Goal: Task Accomplishment & Management: Use online tool/utility

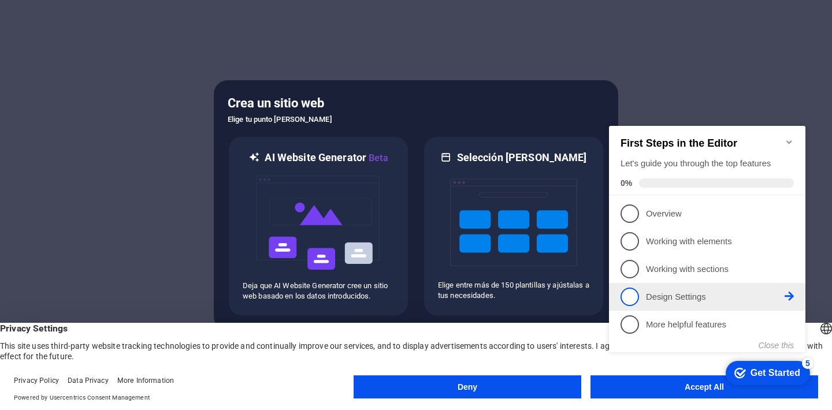
click at [636, 294] on span "4" at bounding box center [630, 297] width 18 height 18
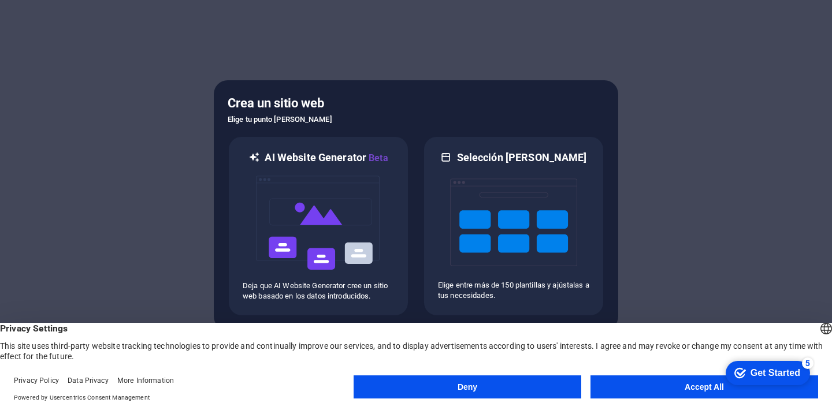
click at [670, 383] on button "Accept All" at bounding box center [705, 387] width 228 height 23
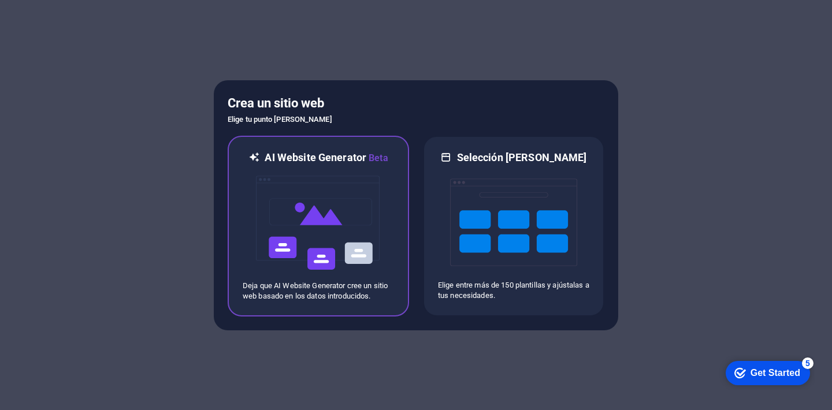
click at [320, 224] on img at bounding box center [318, 223] width 127 height 116
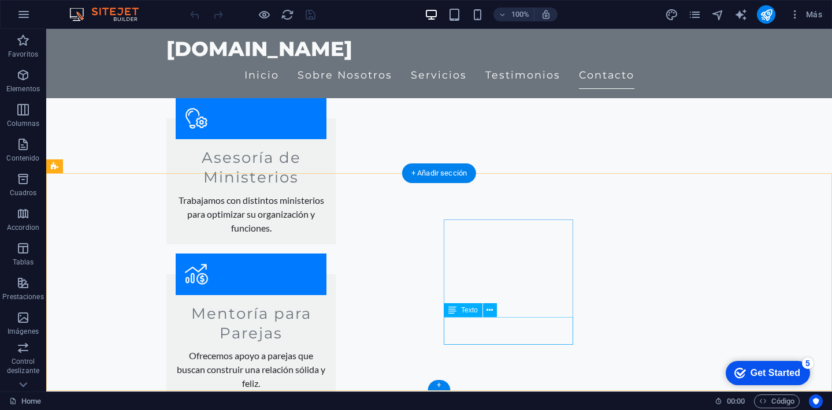
scroll to position [1779, 0]
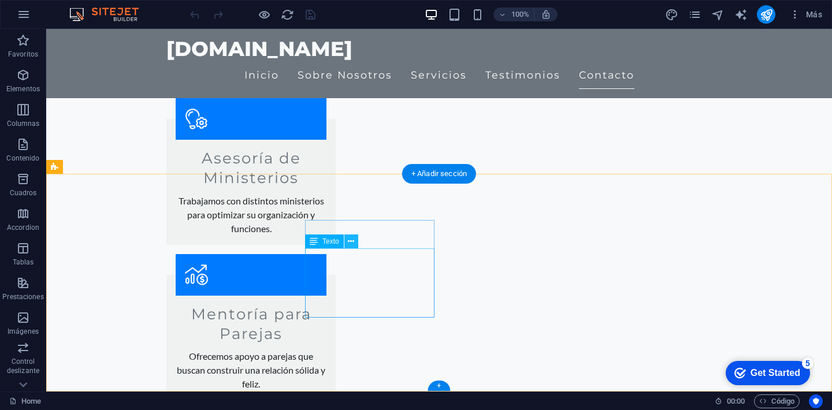
click at [352, 242] on icon at bounding box center [351, 242] width 6 height 12
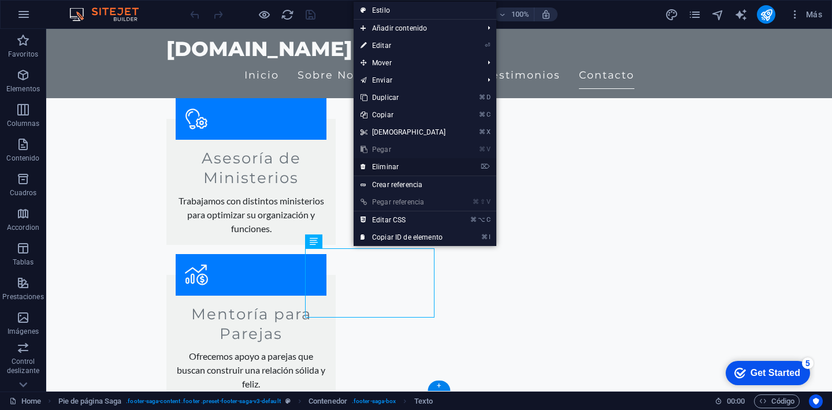
click at [396, 164] on link "⌦ Eliminar" at bounding box center [403, 166] width 99 height 17
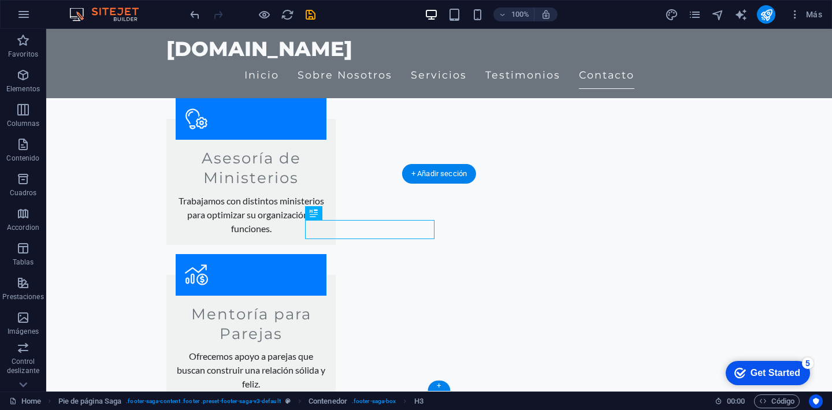
drag, startPoint x: 342, startPoint y: 229, endPoint x: 366, endPoint y: 228, distance: 24.3
drag, startPoint x: 326, startPoint y: 226, endPoint x: 361, endPoint y: 225, distance: 35.3
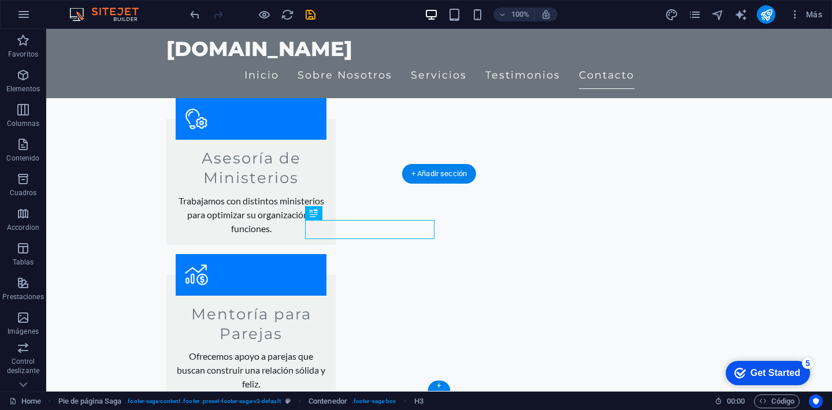
drag, startPoint x: 385, startPoint y: 227, endPoint x: 425, endPoint y: 234, distance: 40.5
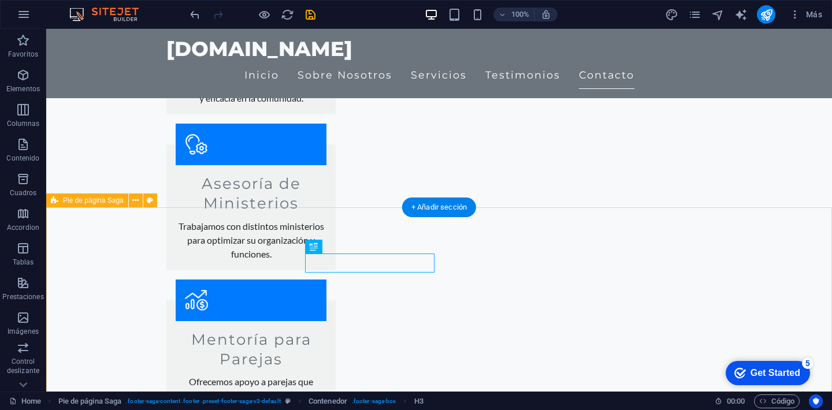
scroll to position [1762, 0]
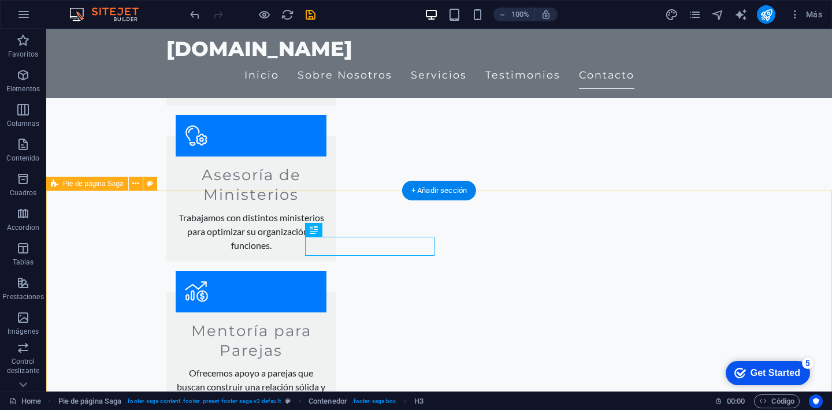
click at [780, 373] on div "Get Started" at bounding box center [776, 373] width 50 height 10
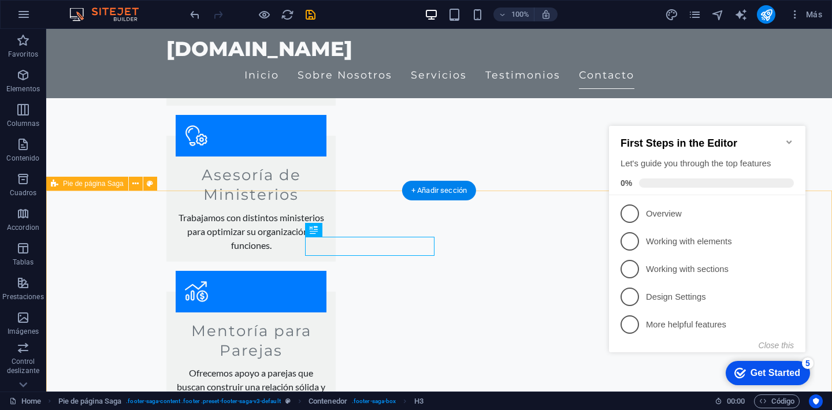
click at [778, 371] on div "Get Started" at bounding box center [776, 373] width 50 height 10
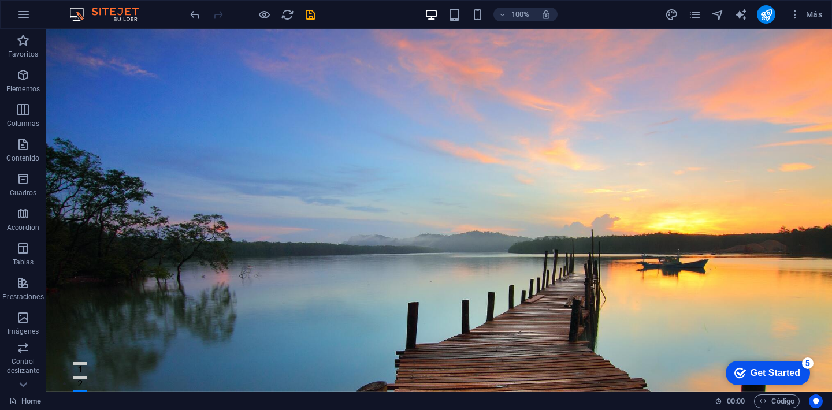
scroll to position [0, 0]
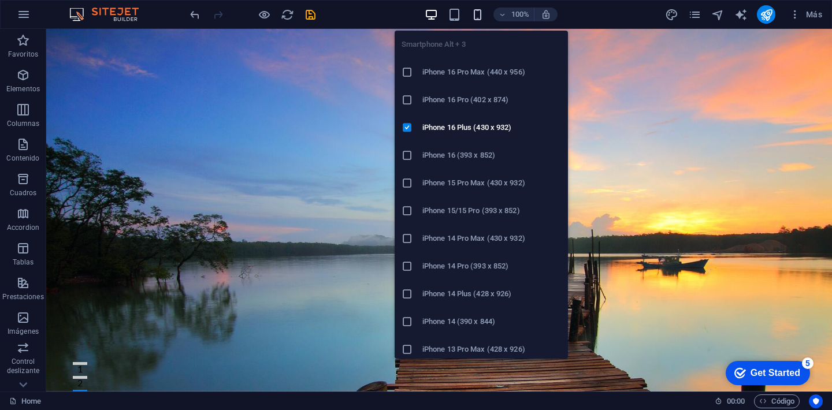
click at [476, 16] on icon "button" at bounding box center [477, 14] width 13 height 13
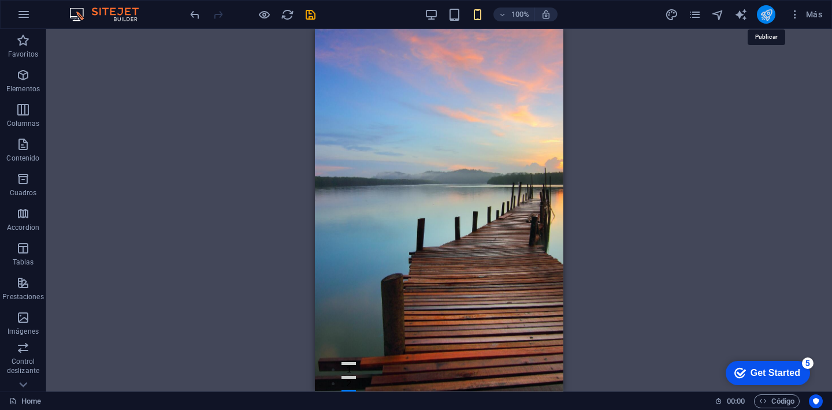
click at [770, 12] on icon "publish" at bounding box center [766, 14] width 13 height 13
